Goal: Information Seeking & Learning: Find specific page/section

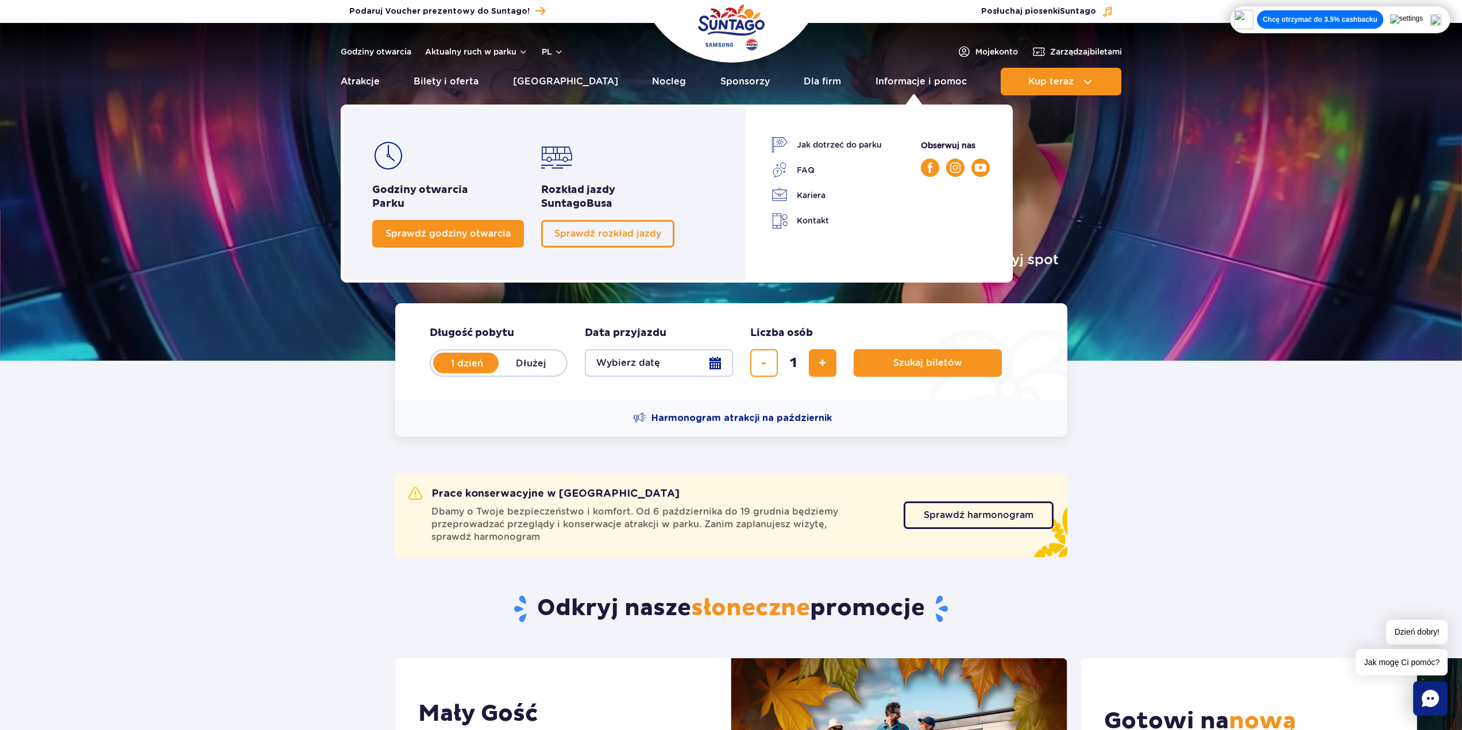
click at [409, 241] on link "Sprawdź godziny otwarcia" at bounding box center [448, 234] width 152 height 28
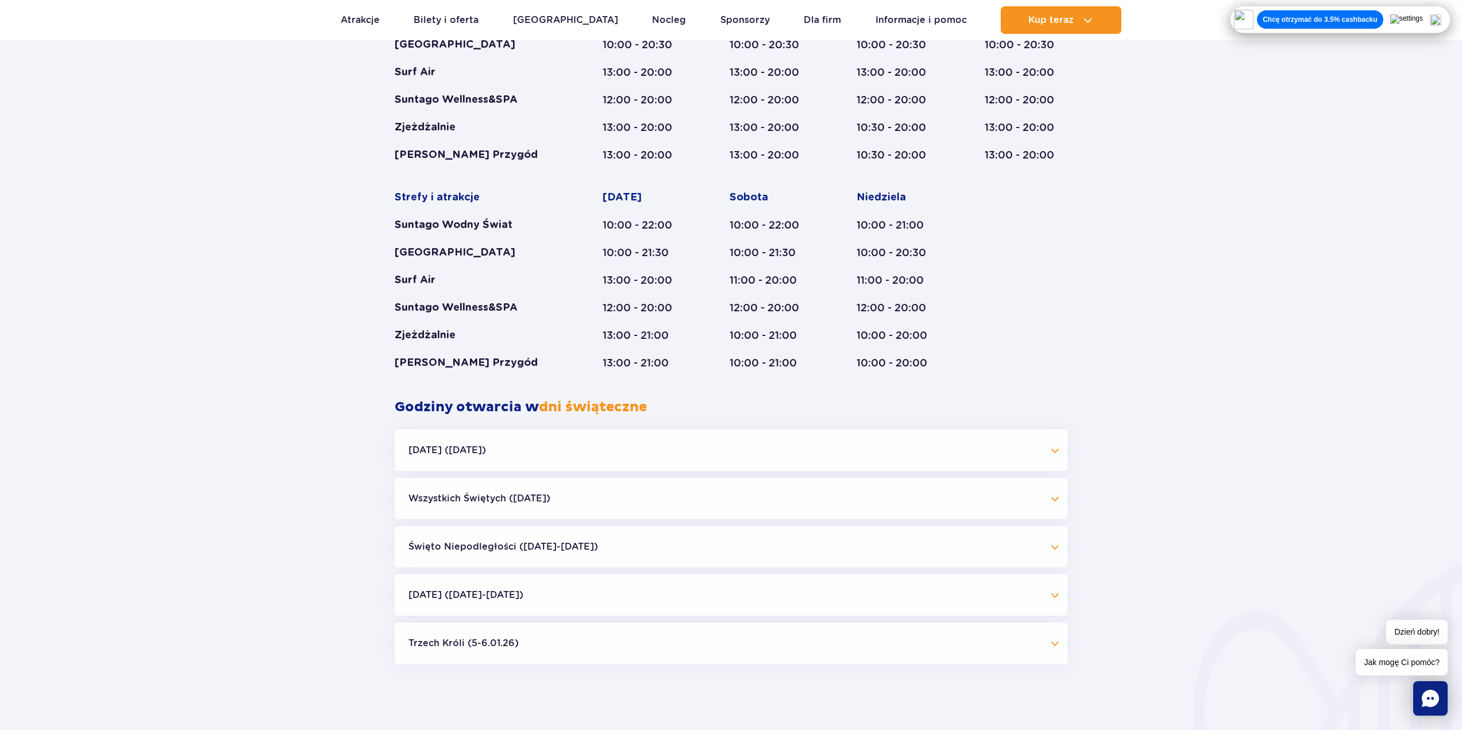
scroll to position [840, 0]
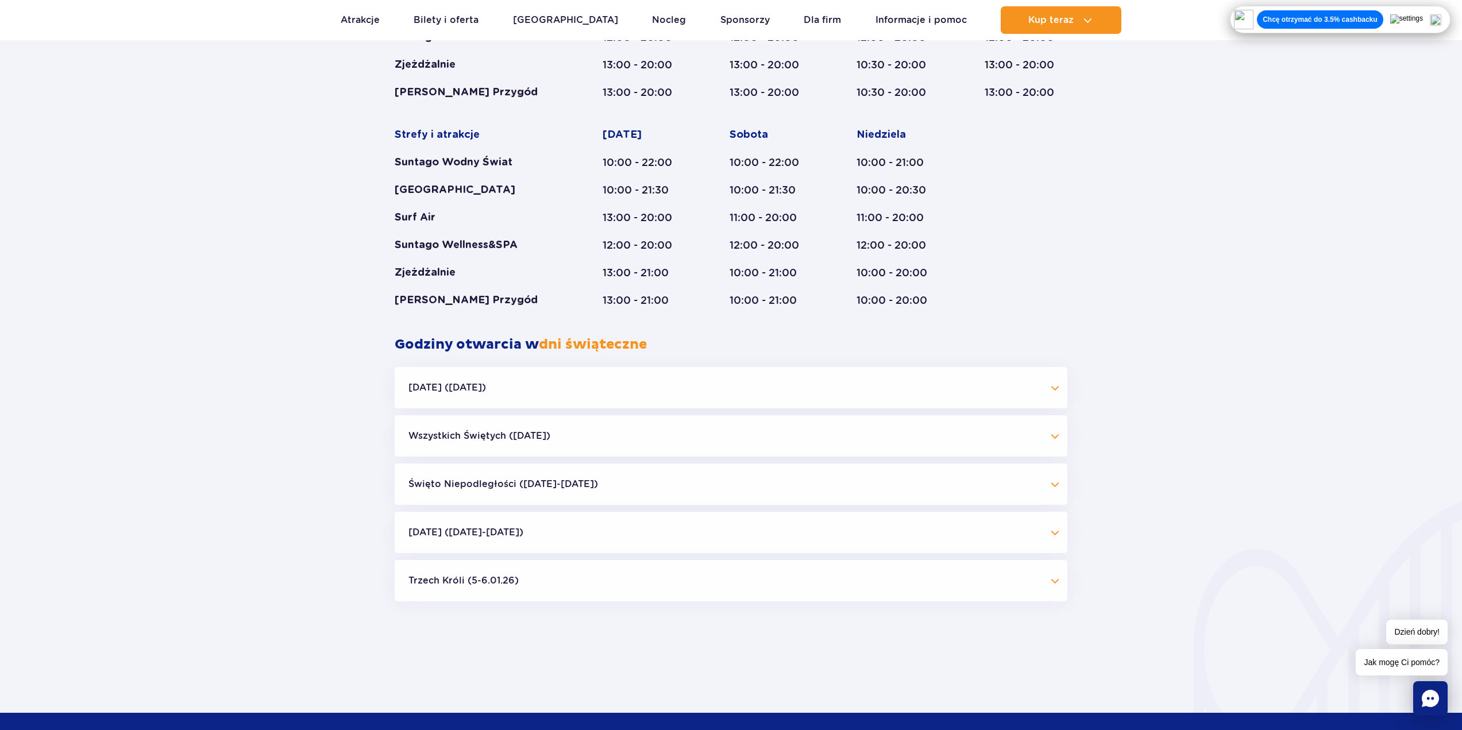
click at [665, 402] on button "Halloween (31.10.25)" at bounding box center [731, 387] width 673 height 41
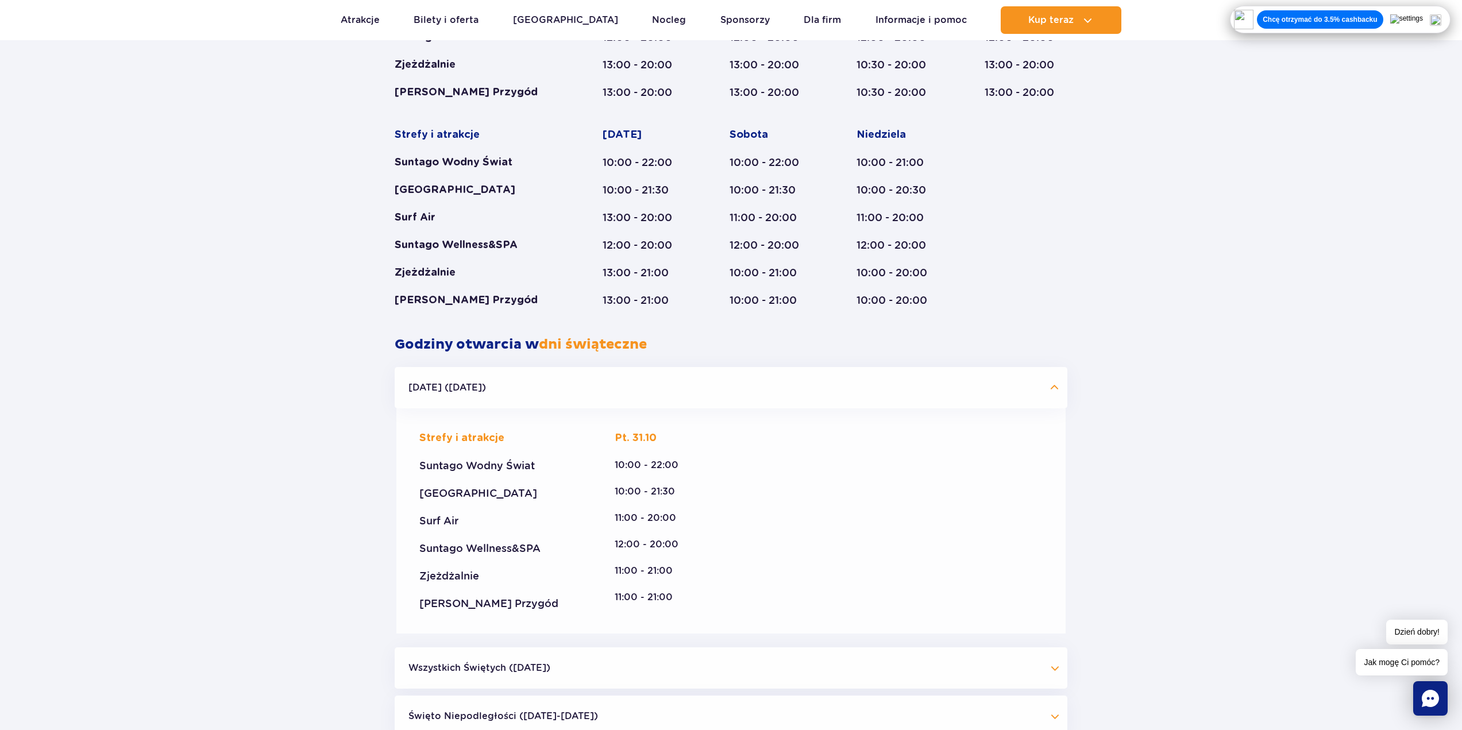
click at [665, 384] on button "Halloween (31.10.25)" at bounding box center [731, 387] width 673 height 41
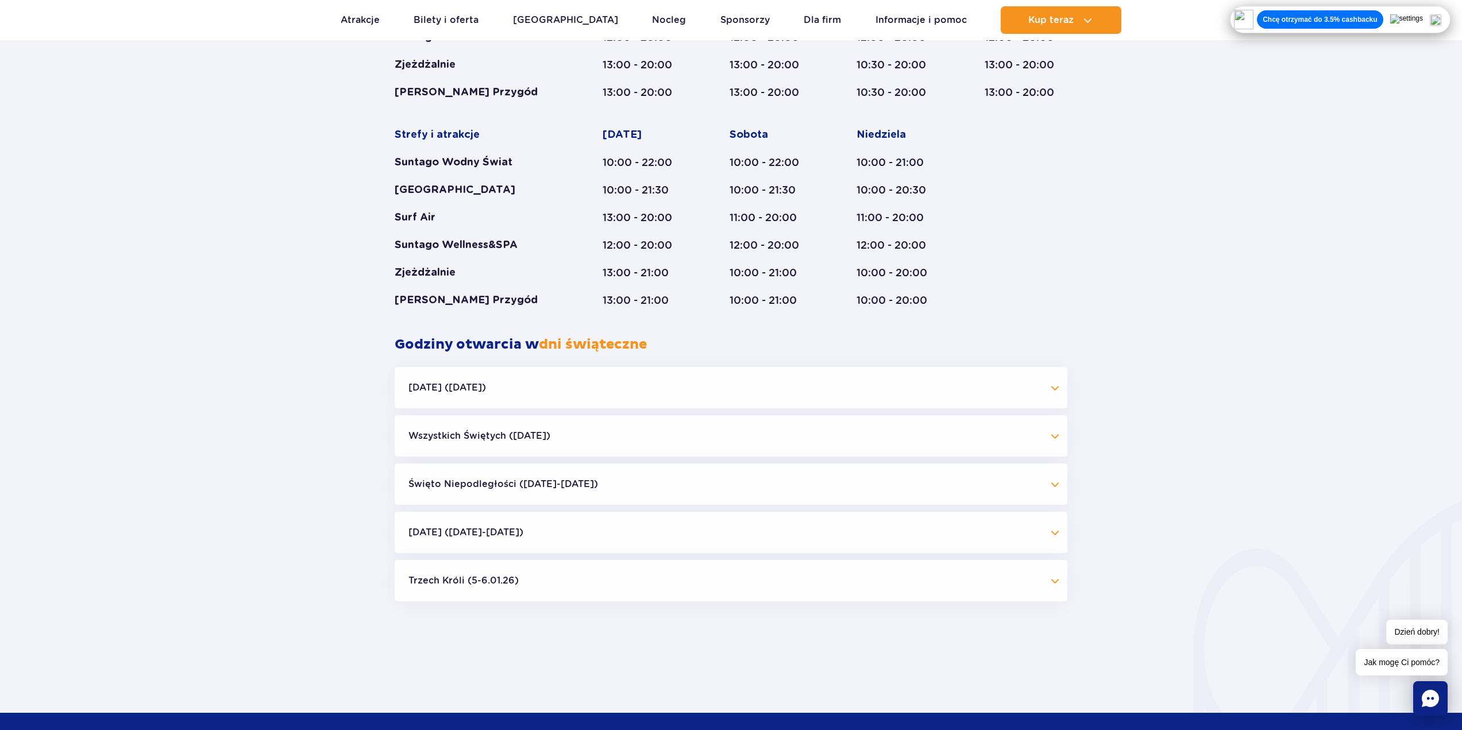
click at [577, 523] on button "Boże Narodzenie (23.12-01.01.26)" at bounding box center [731, 532] width 673 height 41
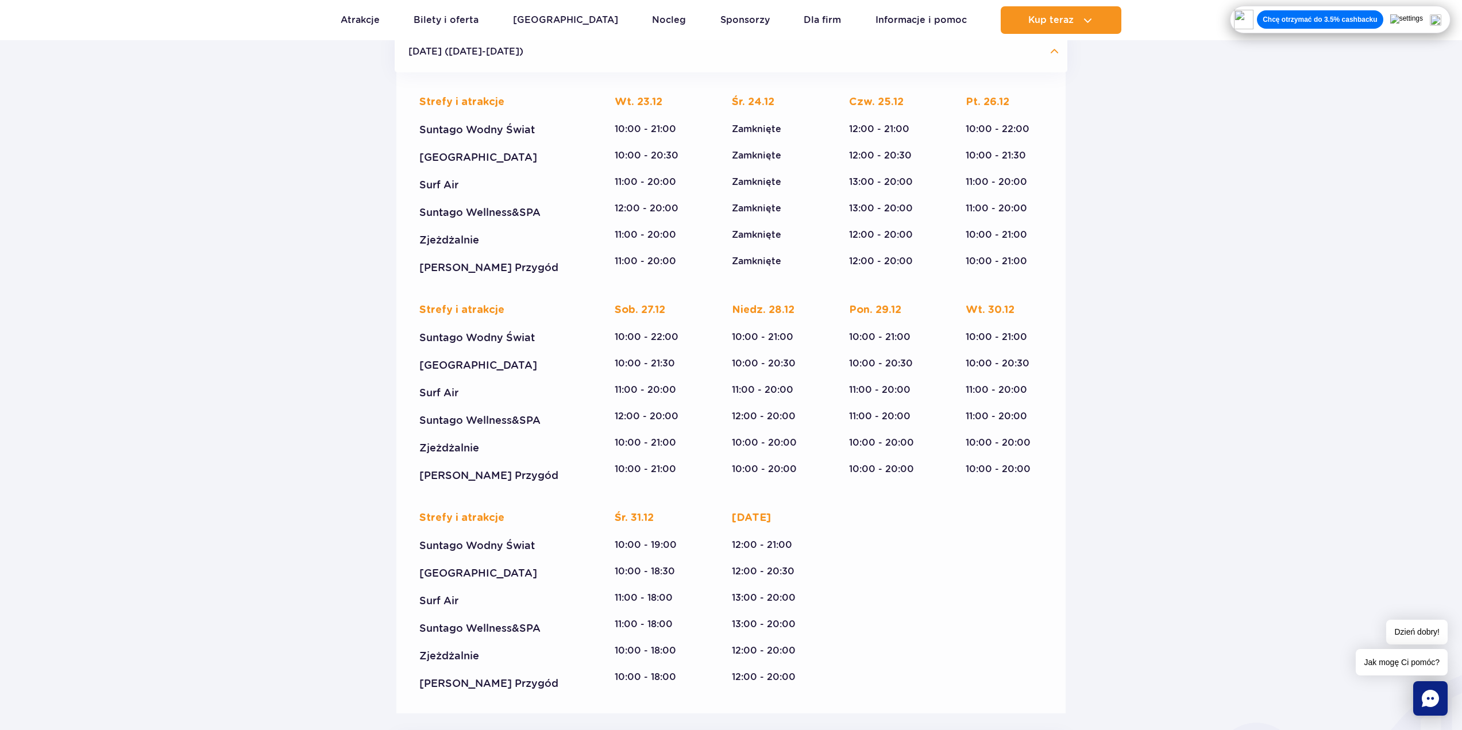
scroll to position [1184, 0]
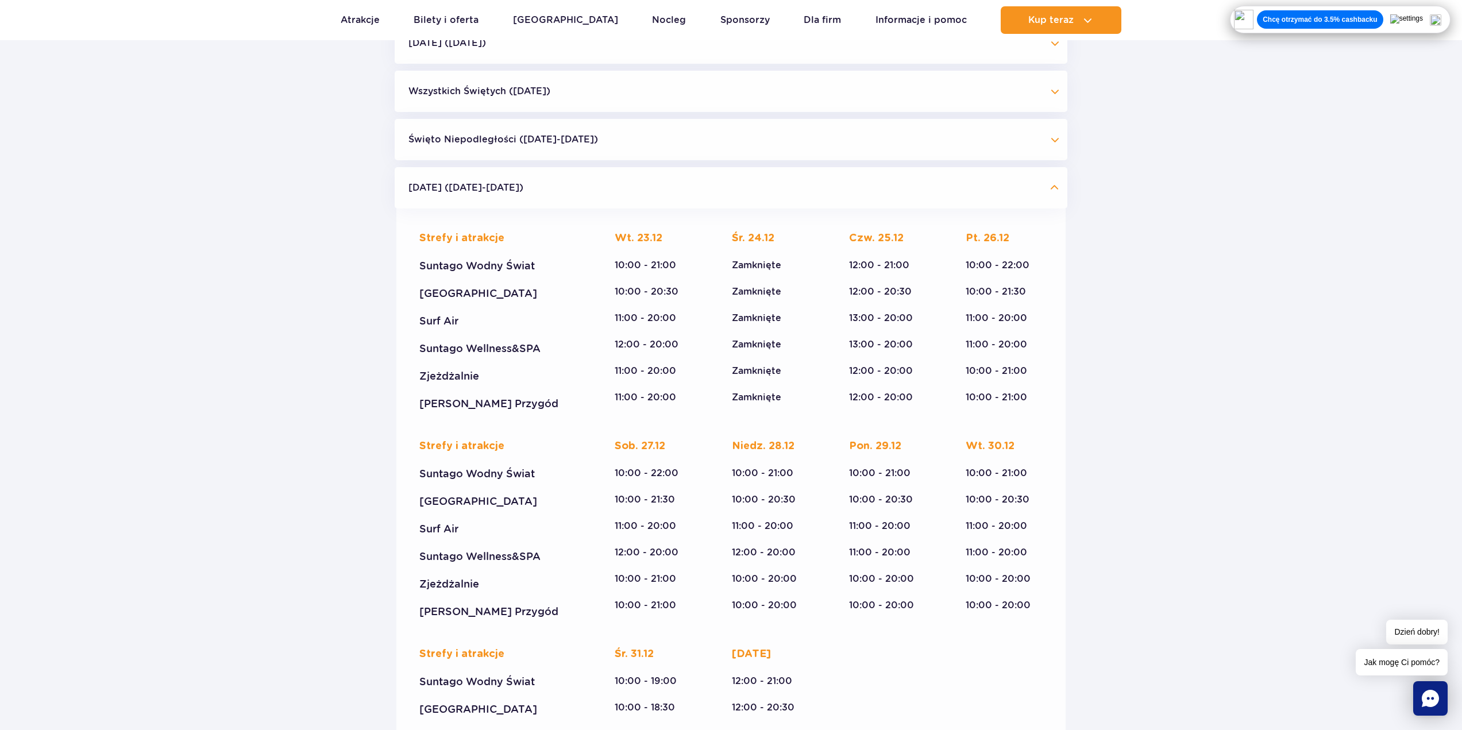
click at [644, 201] on button "Boże Narodzenie (23.12-01.01.26)" at bounding box center [731, 187] width 673 height 41
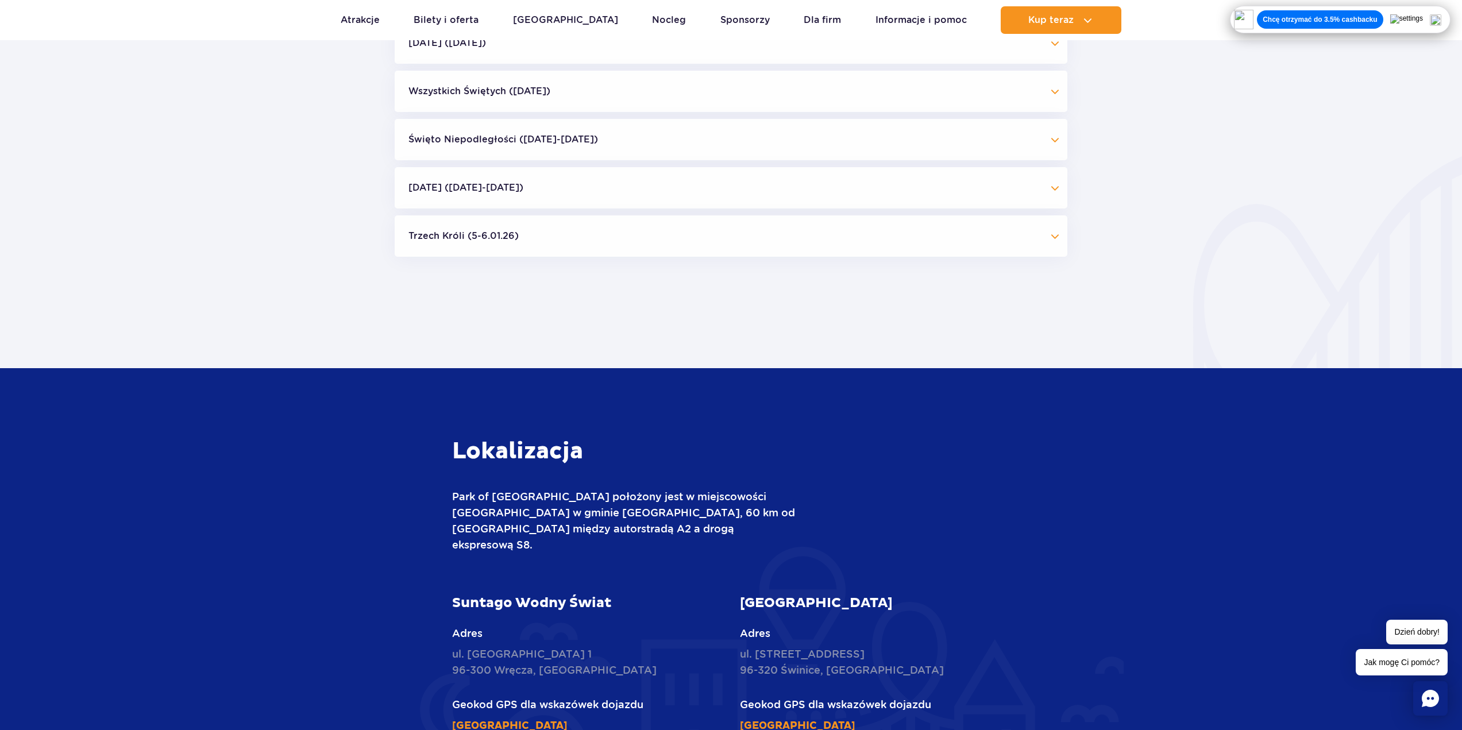
click at [614, 233] on button "Trzech Króli (5-6.01.26)" at bounding box center [731, 235] width 673 height 41
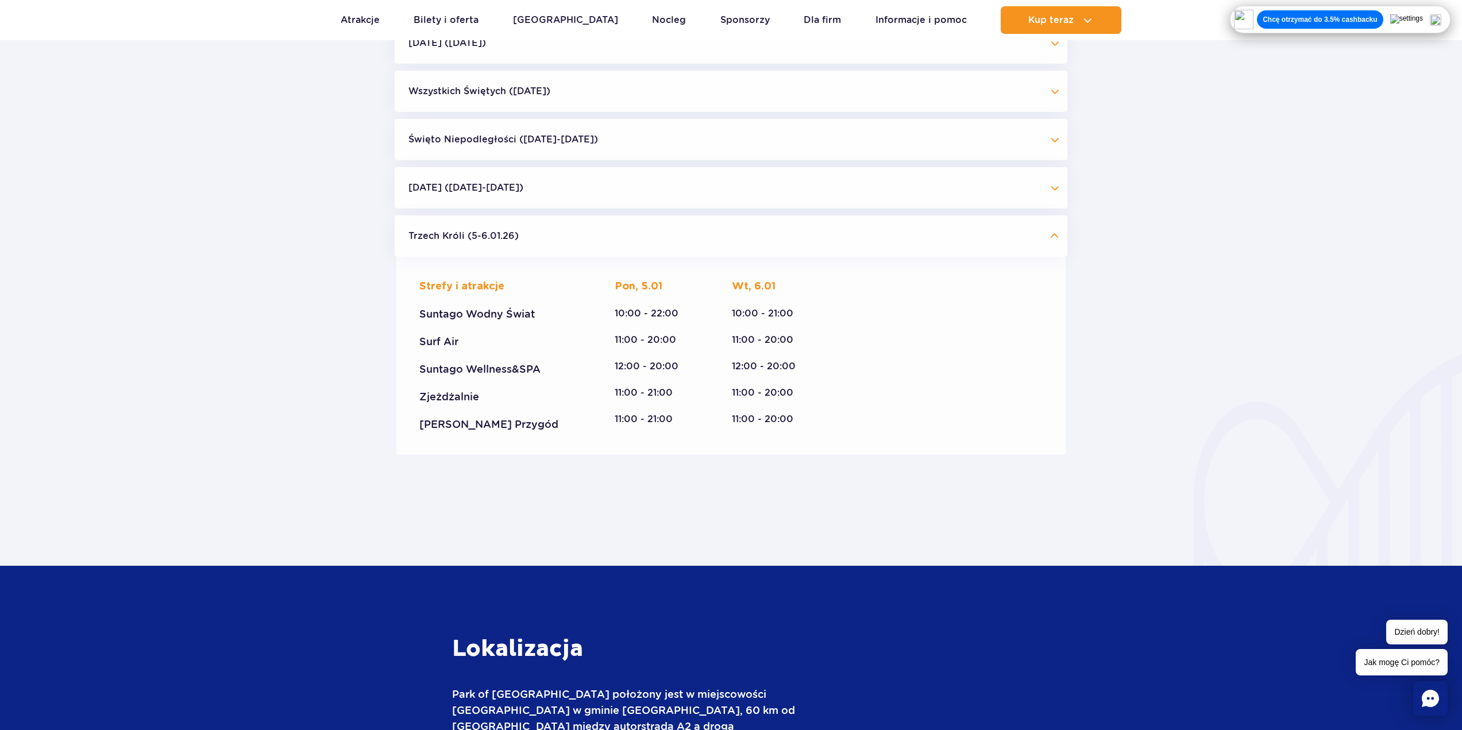
click at [614, 233] on button "Trzech Króli (5-6.01.26)" at bounding box center [731, 235] width 673 height 41
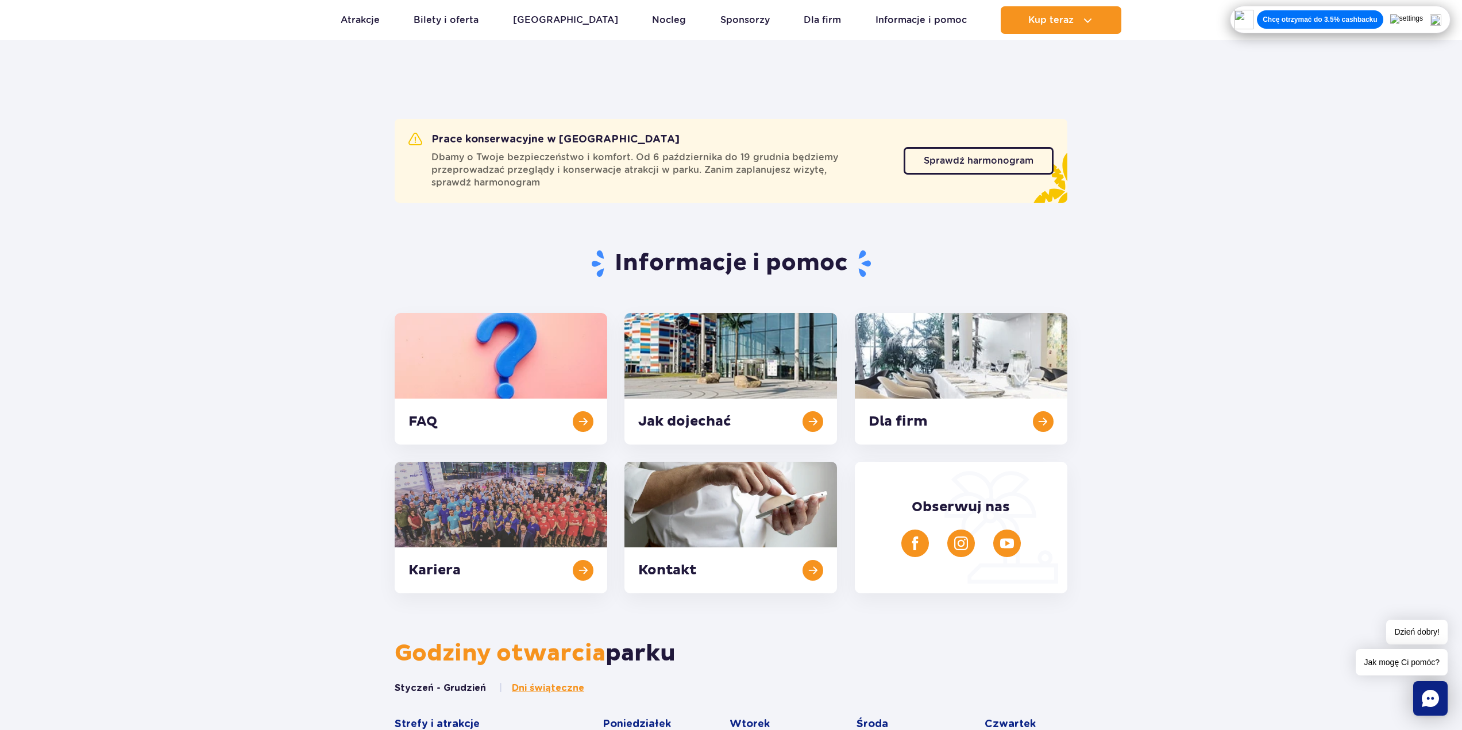
scroll to position [0, 0]
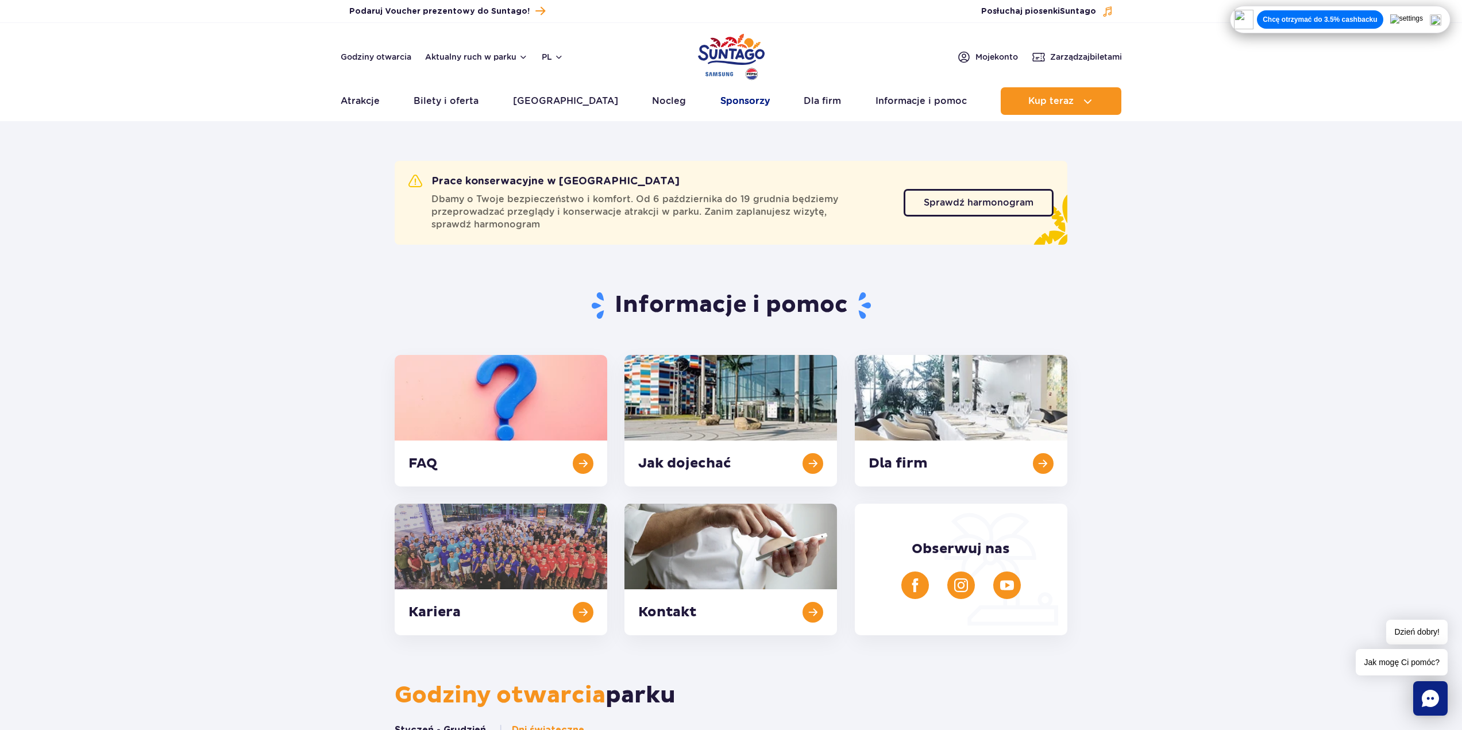
click at [734, 98] on link "Sponsorzy" at bounding box center [745, 101] width 49 height 28
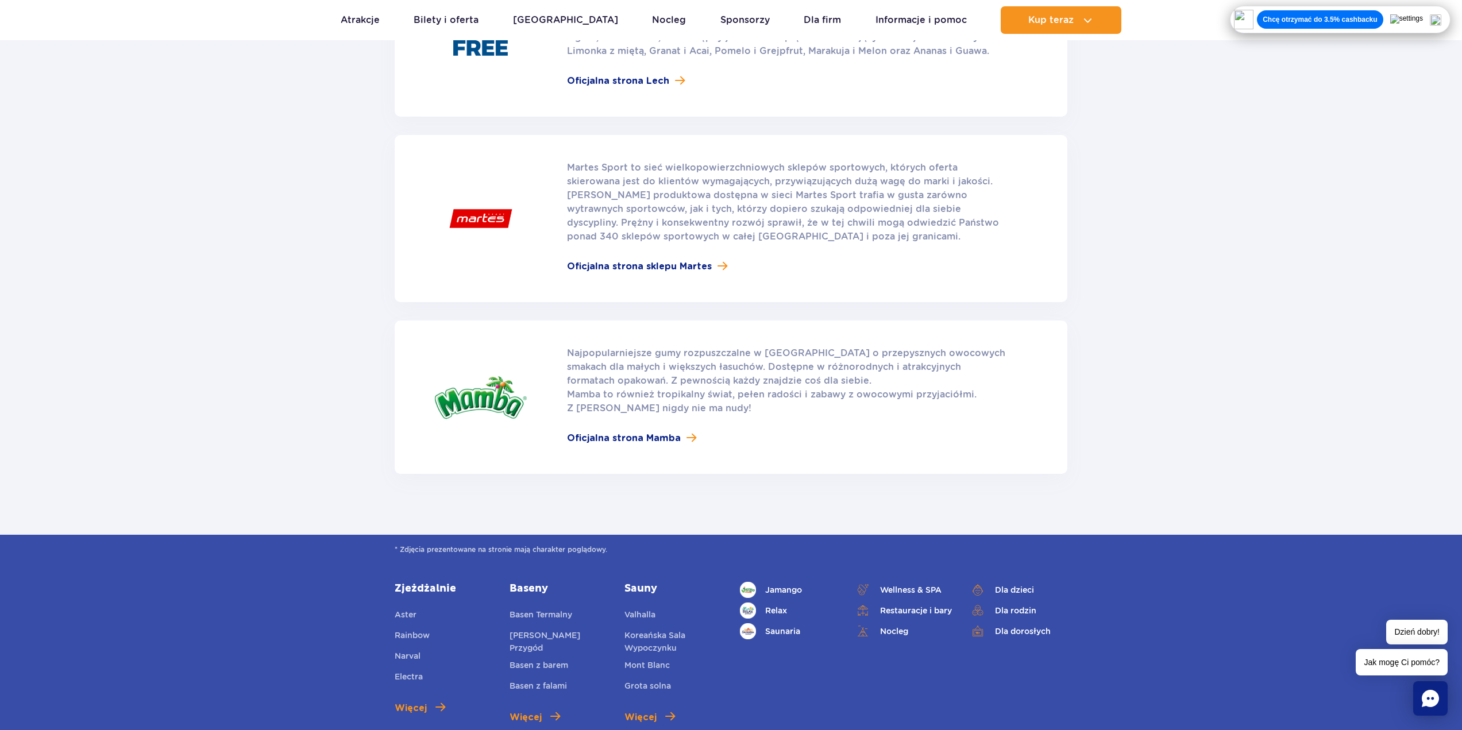
scroll to position [1437, 0]
